Goal: Information Seeking & Learning: Learn about a topic

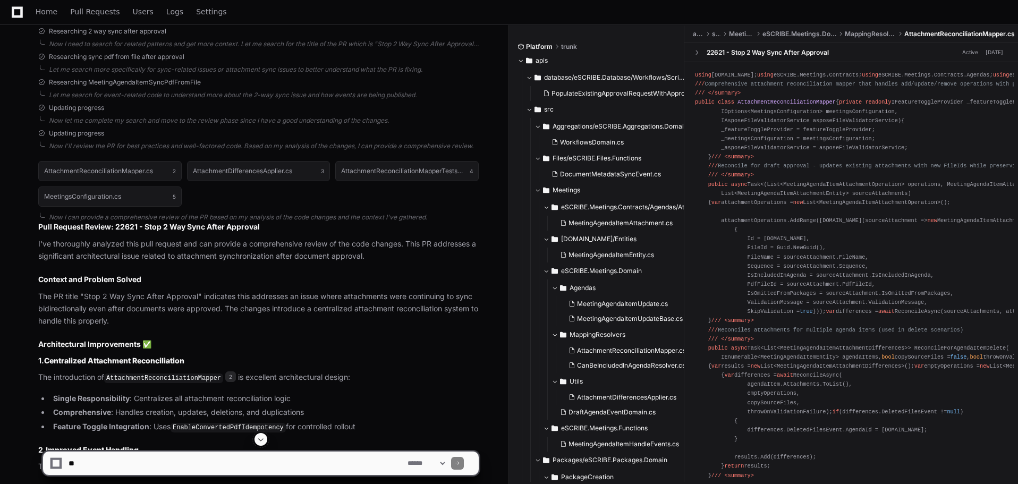
scroll to position [478, 0]
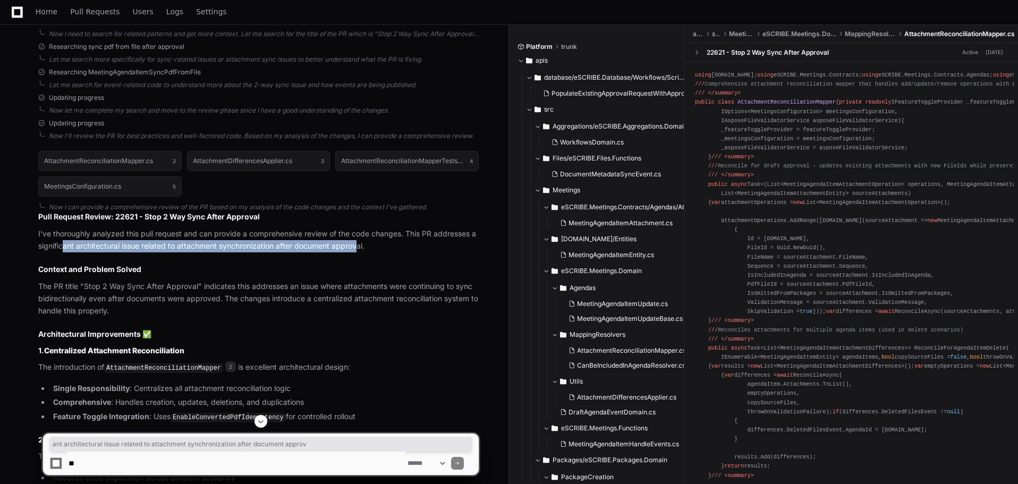
drag, startPoint x: 65, startPoint y: 245, endPoint x: 359, endPoint y: 248, distance: 293.7
click at [359, 248] on p "I've thoroughly analyzed this pull request and can provide a comprehensive revi…" at bounding box center [258, 240] width 440 height 24
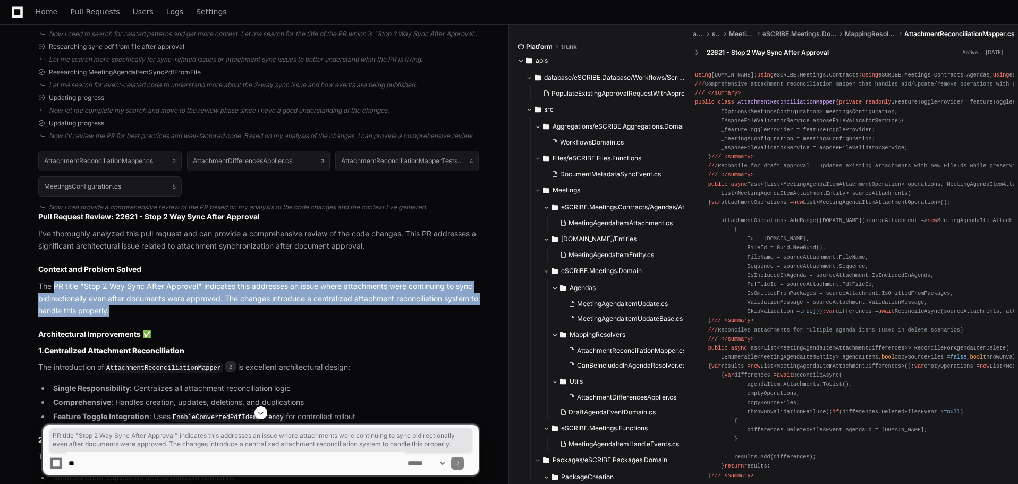
drag, startPoint x: 55, startPoint y: 285, endPoint x: 218, endPoint y: 305, distance: 163.8
click at [218, 305] on p "The PR title "Stop 2 Way Sync After Approval" indicates this addresses an issue…" at bounding box center [258, 298] width 440 height 36
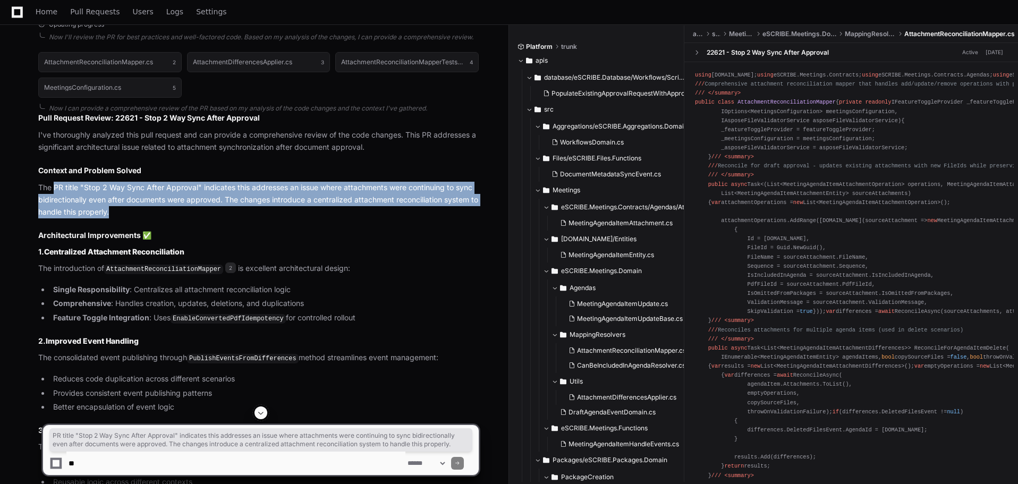
scroll to position [584, 0]
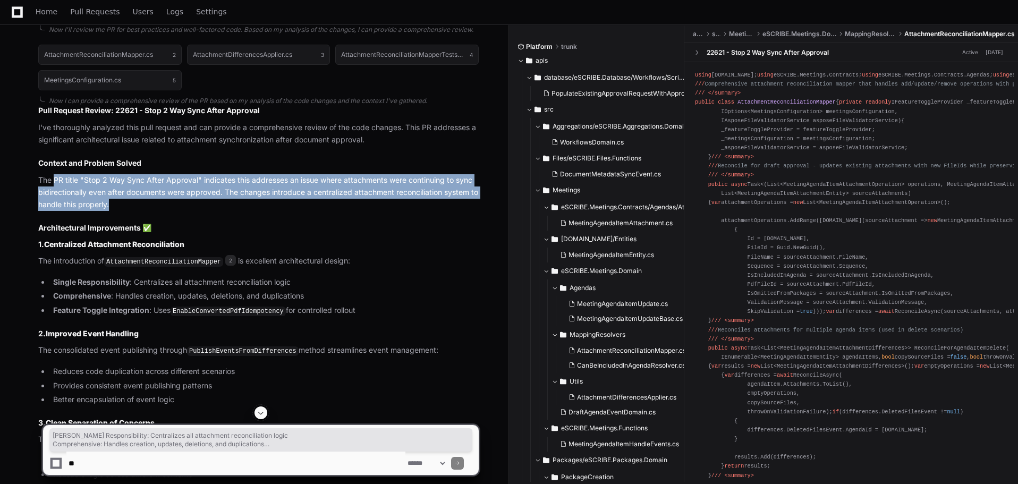
drag, startPoint x: 59, startPoint y: 281, endPoint x: 355, endPoint y: 308, distance: 297.6
click at [355, 308] on ul "Single Responsibility : Centralizes all attachment reconciliation logic Compreh…" at bounding box center [258, 296] width 440 height 41
click at [386, 306] on li "Feature Toggle Integration : Uses EnableConvertedPdfIdempotency for controlled …" at bounding box center [264, 310] width 429 height 13
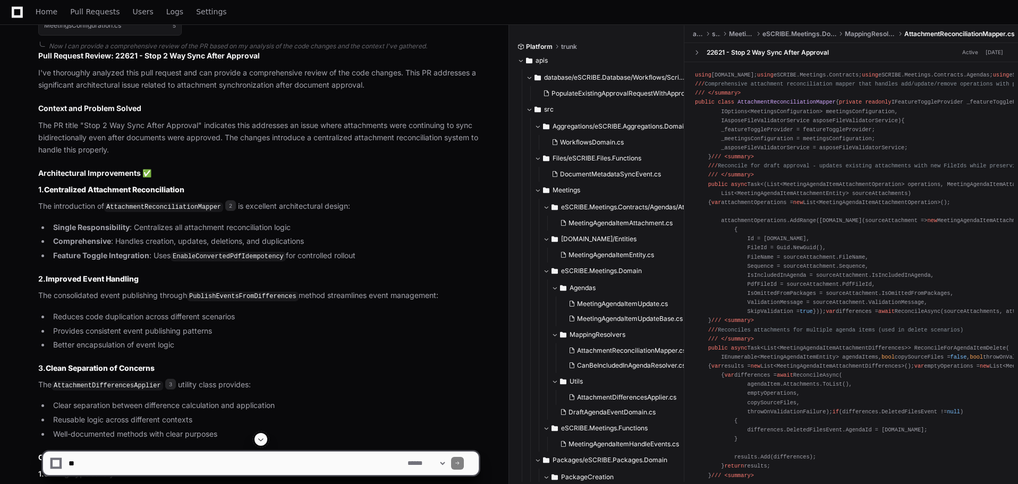
scroll to position [690, 0]
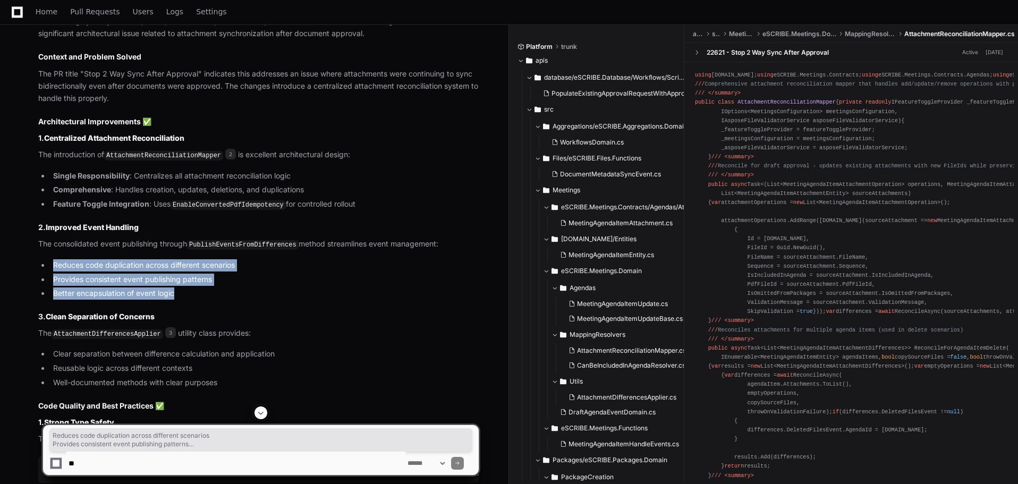
drag, startPoint x: 55, startPoint y: 264, endPoint x: 226, endPoint y: 289, distance: 172.8
click at [226, 289] on ul "Reduces code duplication across different scenarios Provides consistent event p…" at bounding box center [258, 279] width 440 height 40
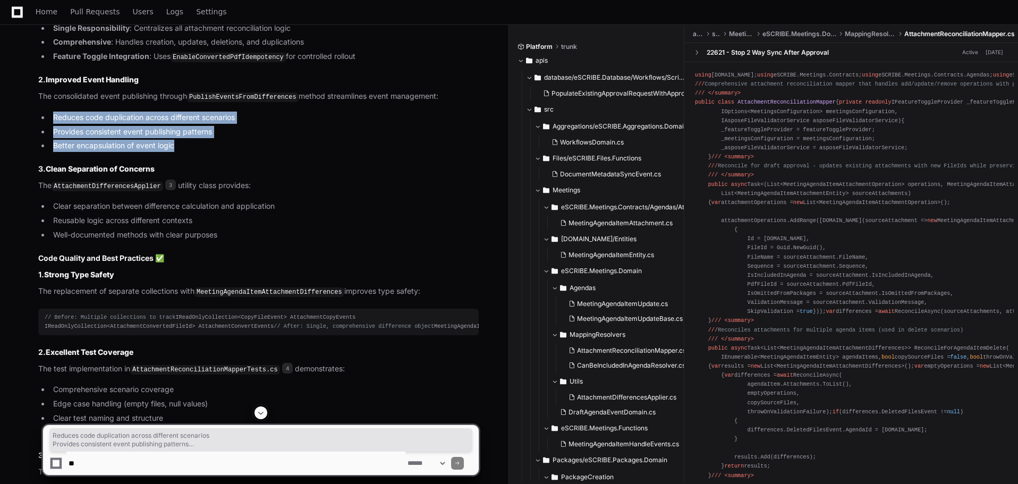
scroll to position [903, 0]
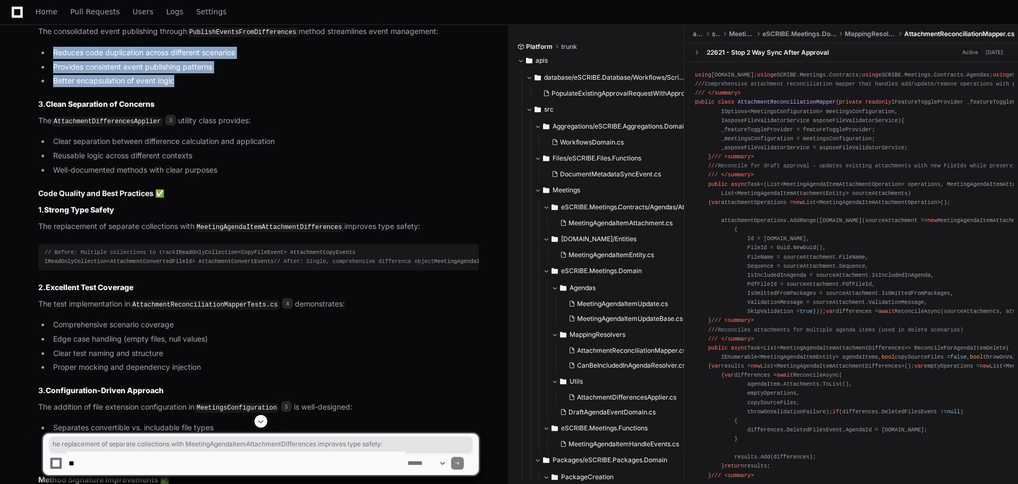
drag, startPoint x: 43, startPoint y: 225, endPoint x: 417, endPoint y: 226, distance: 374.5
click at [417, 226] on p "The replacement of separate collections with MeetingAgendaItemAttachmentDiffere…" at bounding box center [258, 226] width 440 height 13
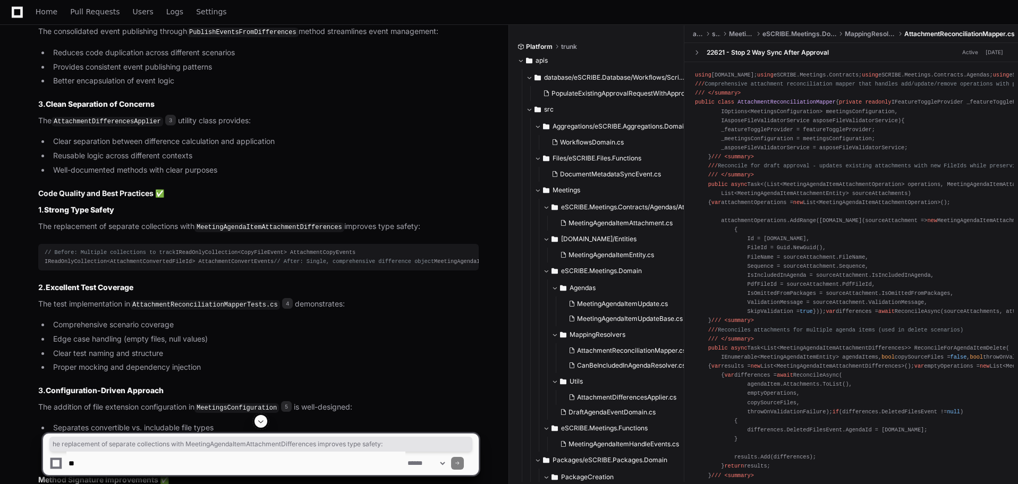
click at [437, 210] on h3 "1. Strong Type Safety" at bounding box center [258, 209] width 440 height 11
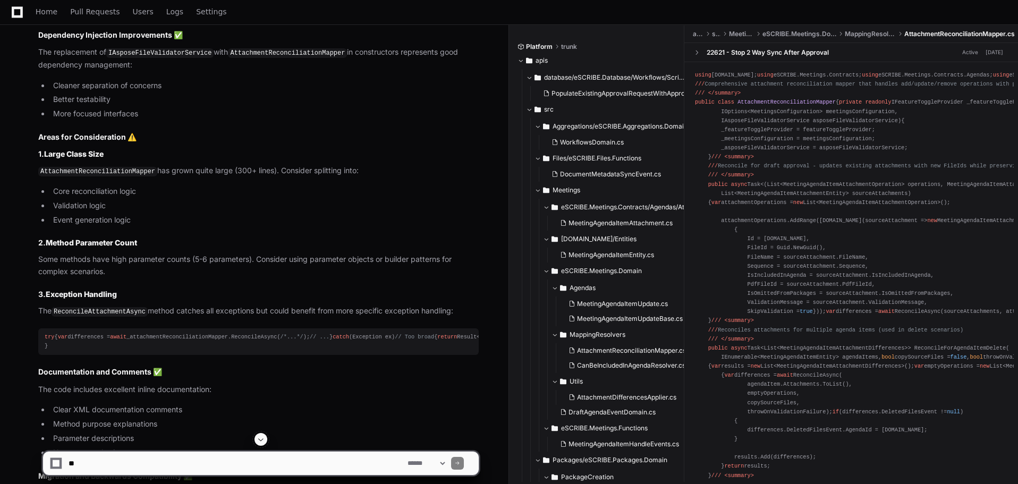
scroll to position [1540, 0]
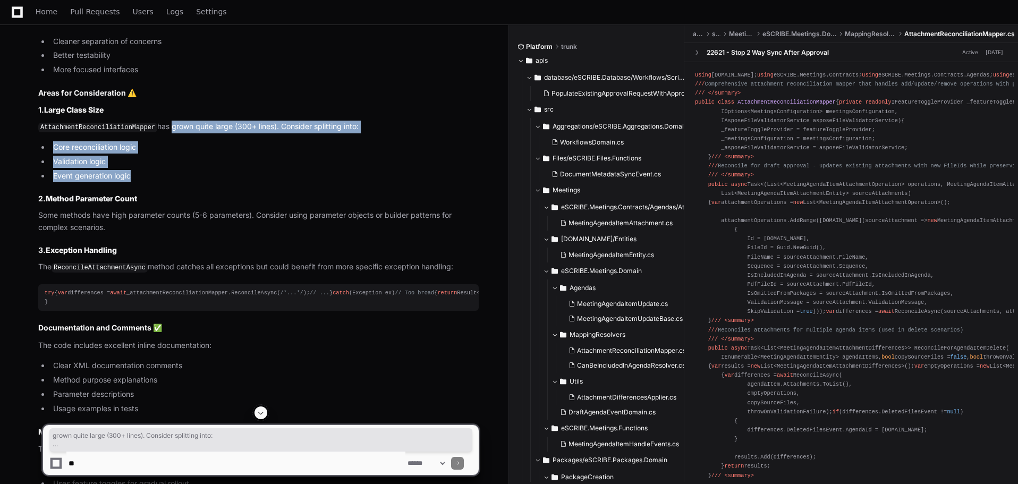
drag, startPoint x: 163, startPoint y: 170, endPoint x: 285, endPoint y: 218, distance: 131.4
click at [285, 218] on article "Pull Request Review: 22621 - Stop 2 Way Sync After Approval I've thoroughly ana…" at bounding box center [258, 10] width 440 height 1722
click at [285, 182] on li "Event generation logic" at bounding box center [264, 176] width 429 height 12
click at [158, 182] on li "Event generation logic" at bounding box center [264, 176] width 429 height 12
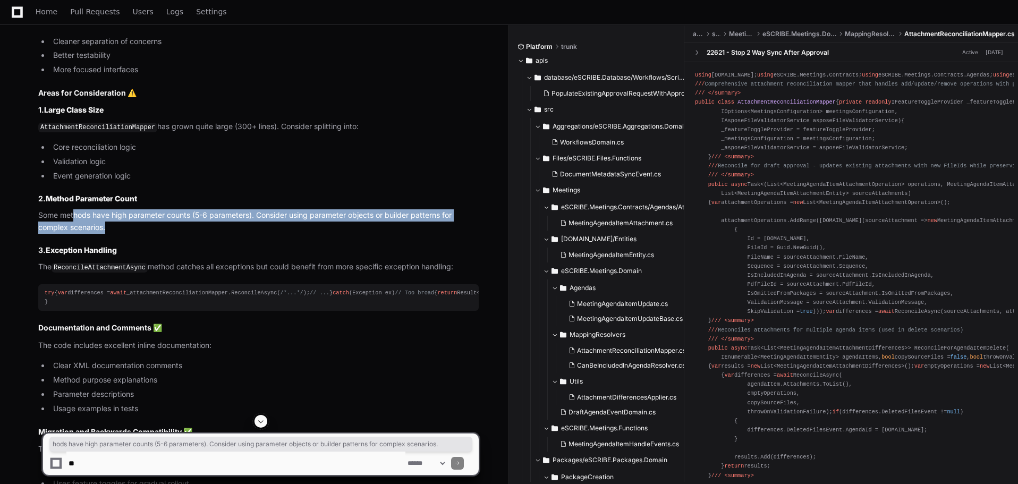
drag, startPoint x: 74, startPoint y: 260, endPoint x: 239, endPoint y: 268, distance: 165.4
click at [239, 234] on p "Some methods have high parameter counts (5-6 parameters). Consider using parame…" at bounding box center [258, 221] width 440 height 24
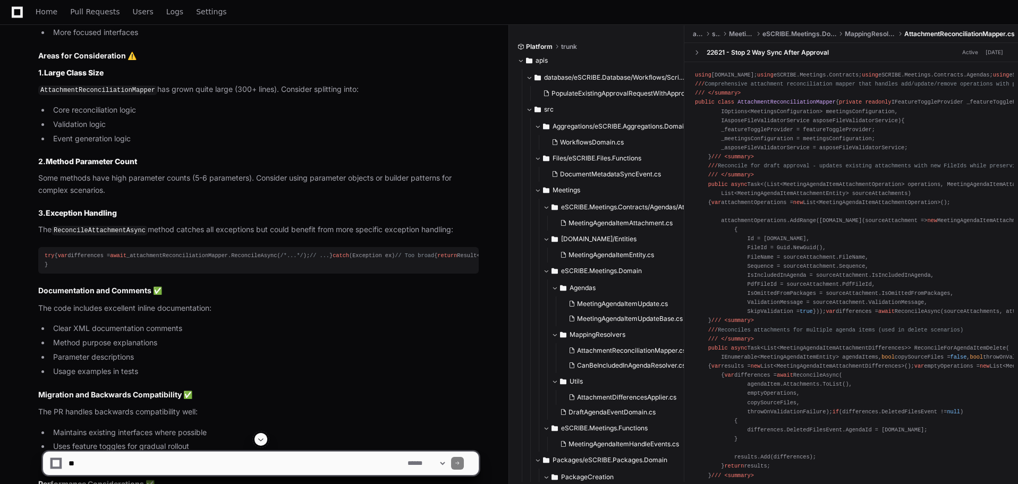
scroll to position [1647, 0]
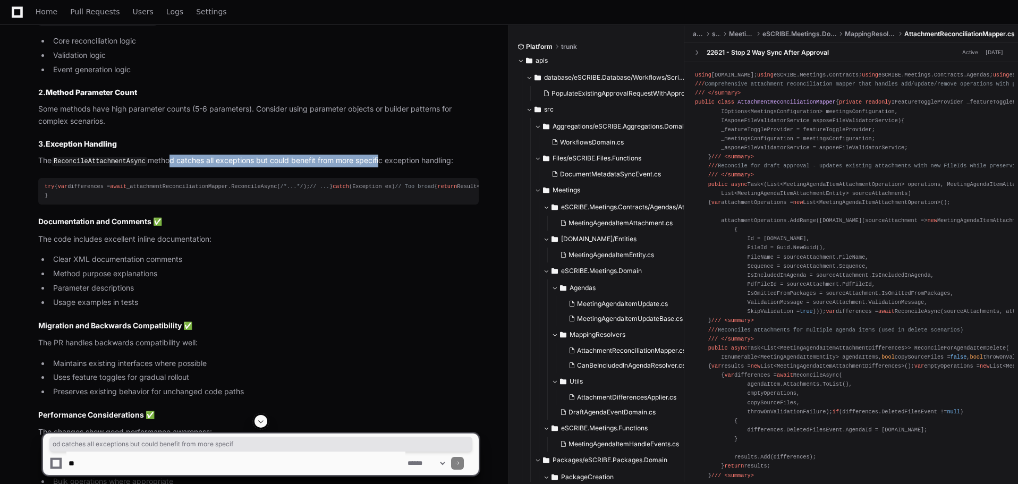
drag, startPoint x: 162, startPoint y: 199, endPoint x: 375, endPoint y: 201, distance: 213.0
click at [375, 167] on p "The ReconcileAttachmentAsync method catches all exceptions but could benefit fr…" at bounding box center [258, 161] width 440 height 13
click at [431, 167] on p "The ReconcileAttachmentAsync method catches all exceptions but could benefit fr…" at bounding box center [258, 161] width 440 height 13
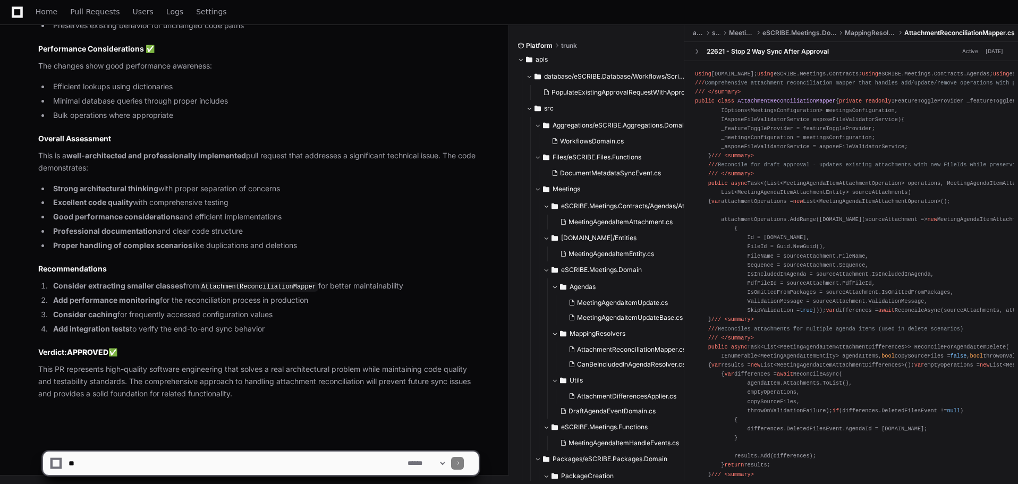
scroll to position [2117, 0]
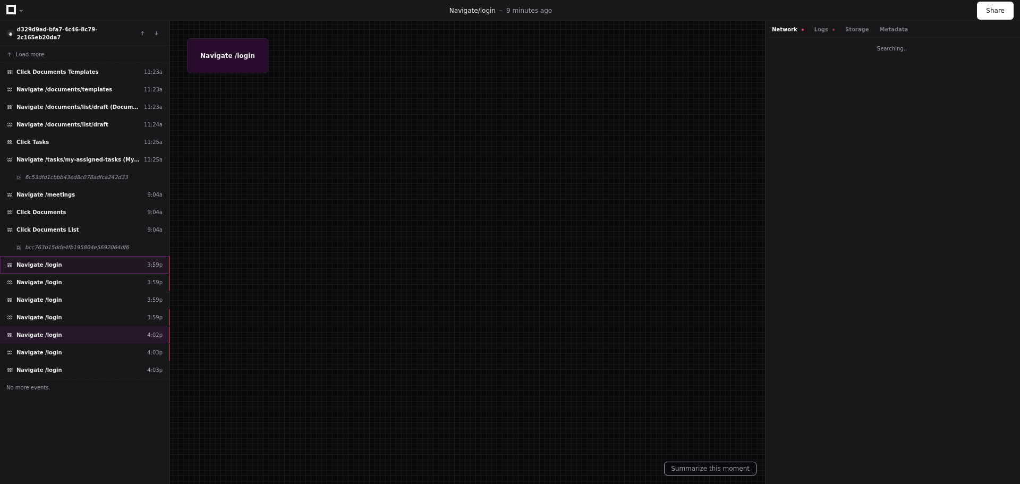
click at [78, 256] on div "Navigate /login 3:59p" at bounding box center [84, 265] width 169 height 18
click at [69, 276] on div "Navigate /login 3:59p" at bounding box center [84, 283] width 169 height 18
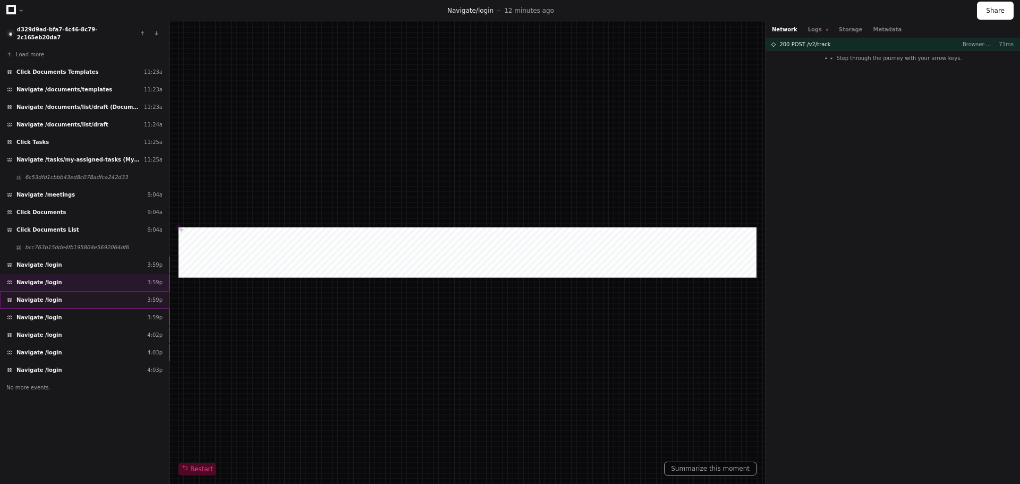
click at [54, 296] on div "Navigate /login 3:59p" at bounding box center [84, 300] width 169 height 18
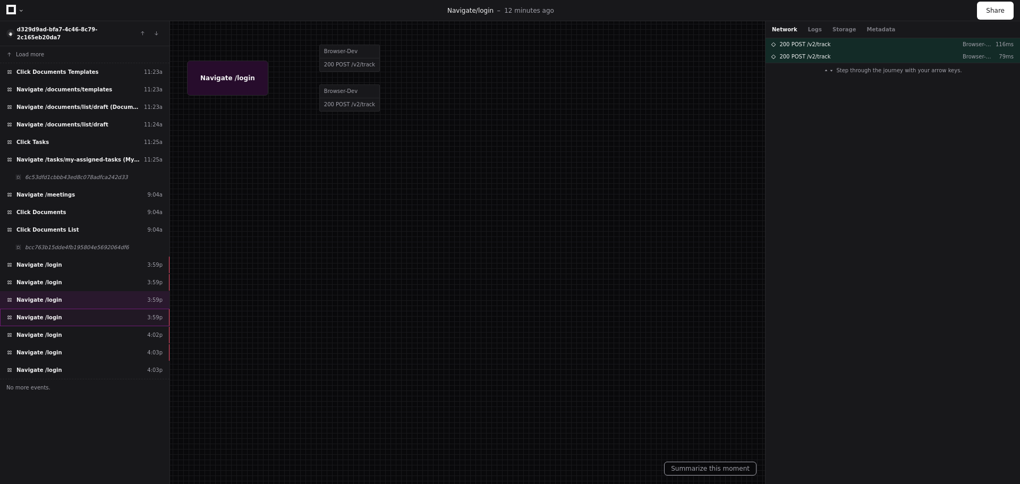
click at [52, 313] on span "Navigate /login" at bounding box center [39, 317] width 46 height 8
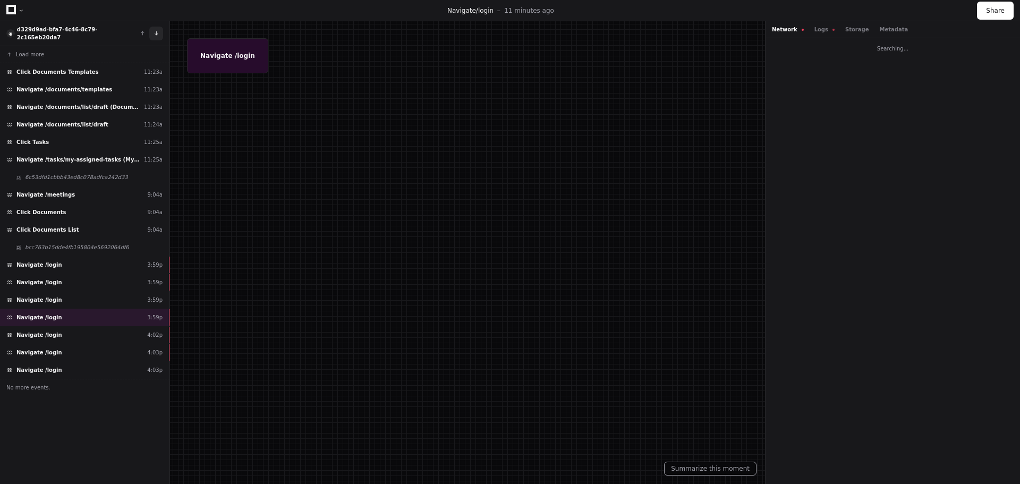
click at [158, 28] on button at bounding box center [156, 34] width 14 height 14
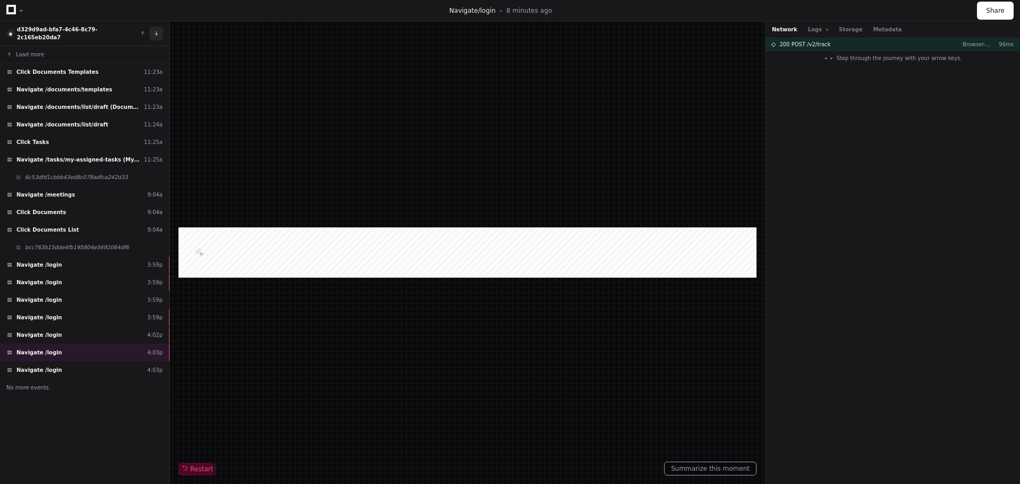
click at [158, 28] on button at bounding box center [156, 34] width 14 height 14
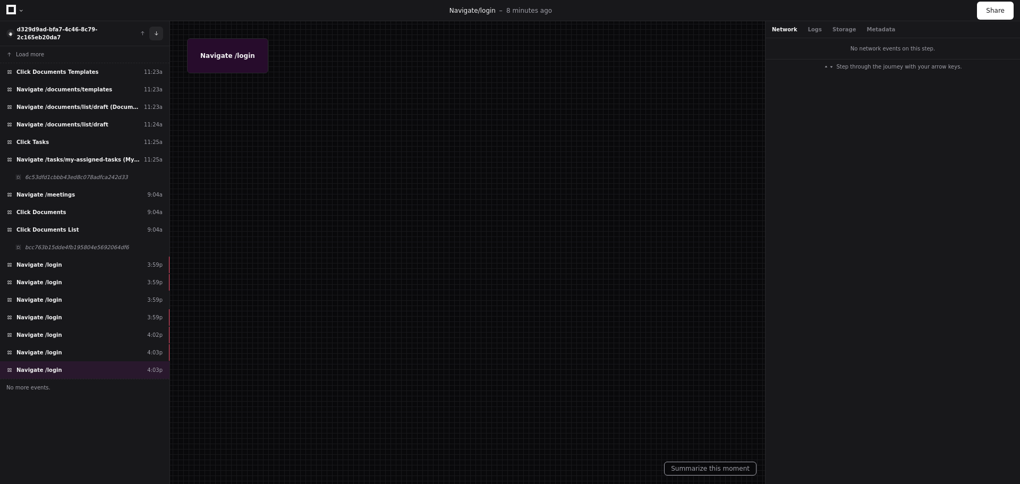
click at [158, 28] on button at bounding box center [156, 34] width 14 height 14
